Goal: Transaction & Acquisition: Purchase product/service

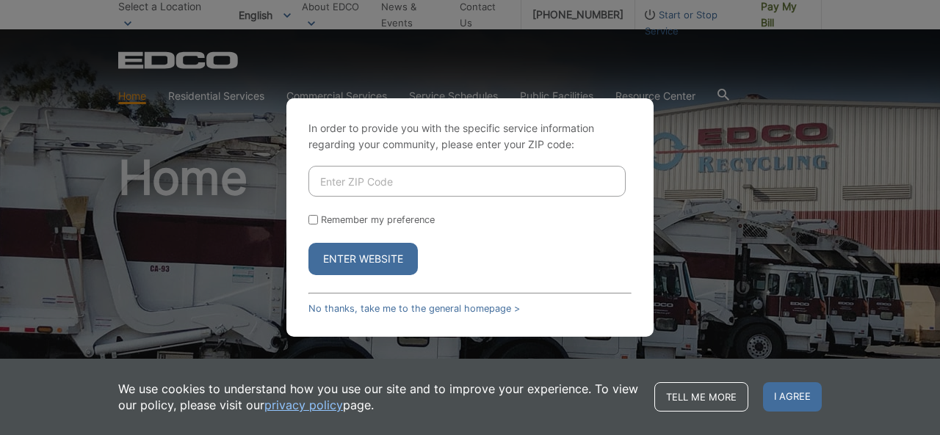
click at [368, 184] on input "Enter ZIP Code" at bounding box center [466, 181] width 317 height 31
type input "92028"
click at [380, 266] on button "Enter Website" at bounding box center [362, 259] width 109 height 32
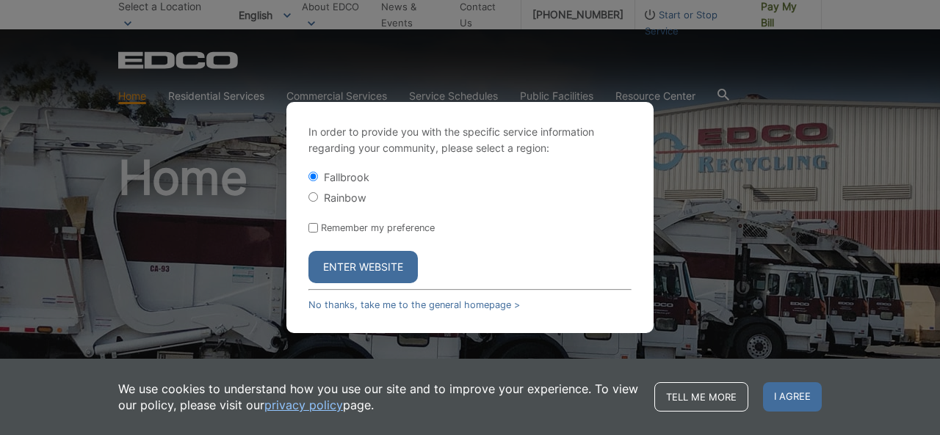
click at [380, 266] on button "Enter Website" at bounding box center [362, 267] width 109 height 32
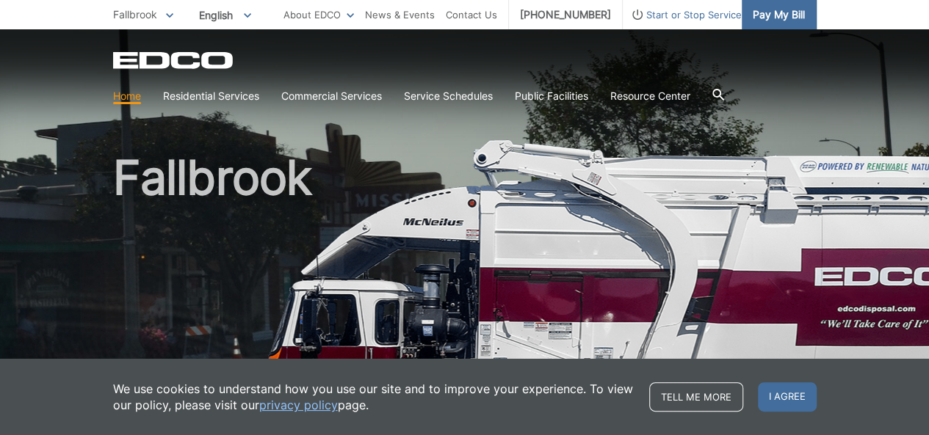
click at [772, 19] on span "Pay My Bill" at bounding box center [779, 15] width 52 height 16
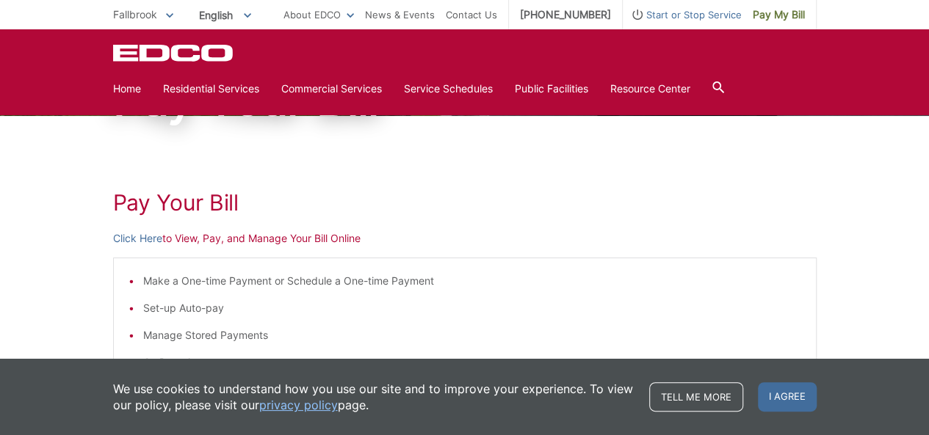
scroll to position [140, 0]
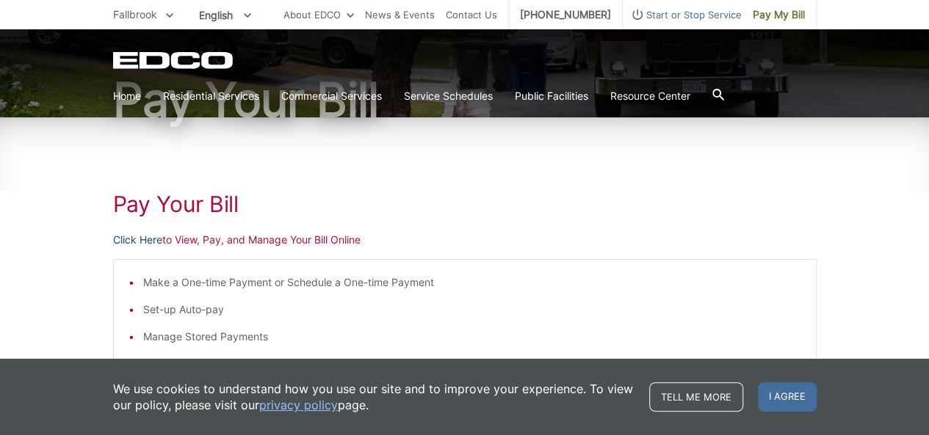
click at [133, 242] on link "Click Here" at bounding box center [137, 240] width 49 height 16
